Goal: Navigation & Orientation: Find specific page/section

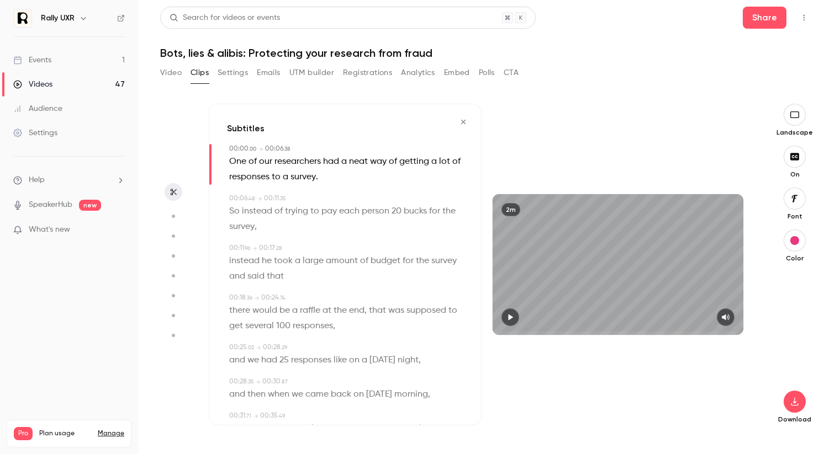
click at [48, 84] on div "Videos" at bounding box center [32, 84] width 39 height 11
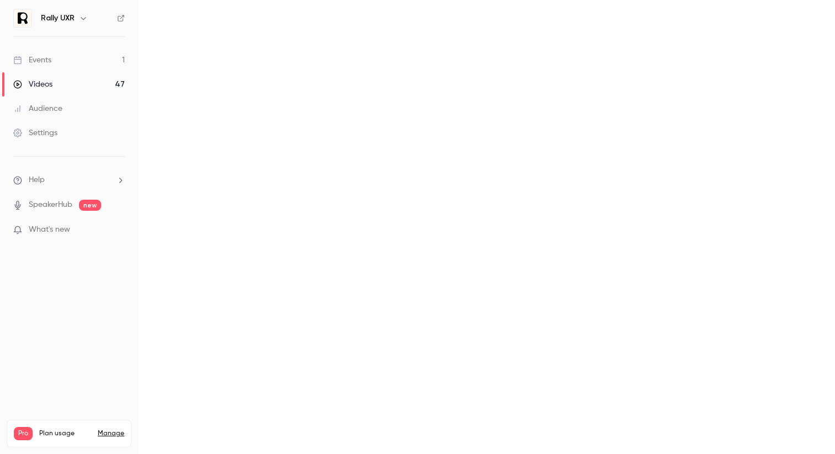
click at [50, 60] on div "Events" at bounding box center [32, 60] width 38 height 11
